Goal: Information Seeking & Learning: Learn about a topic

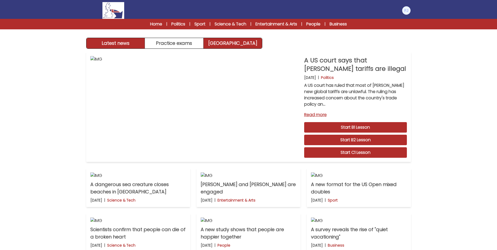
click at [238, 47] on link "[GEOGRAPHIC_DATA]" at bounding box center [233, 43] width 58 height 10
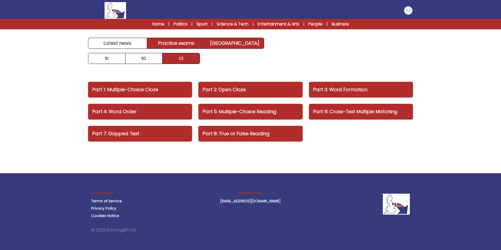
click at [176, 40] on link "Practice exams" at bounding box center [176, 43] width 59 height 10
